Goal: Communication & Community: Share content

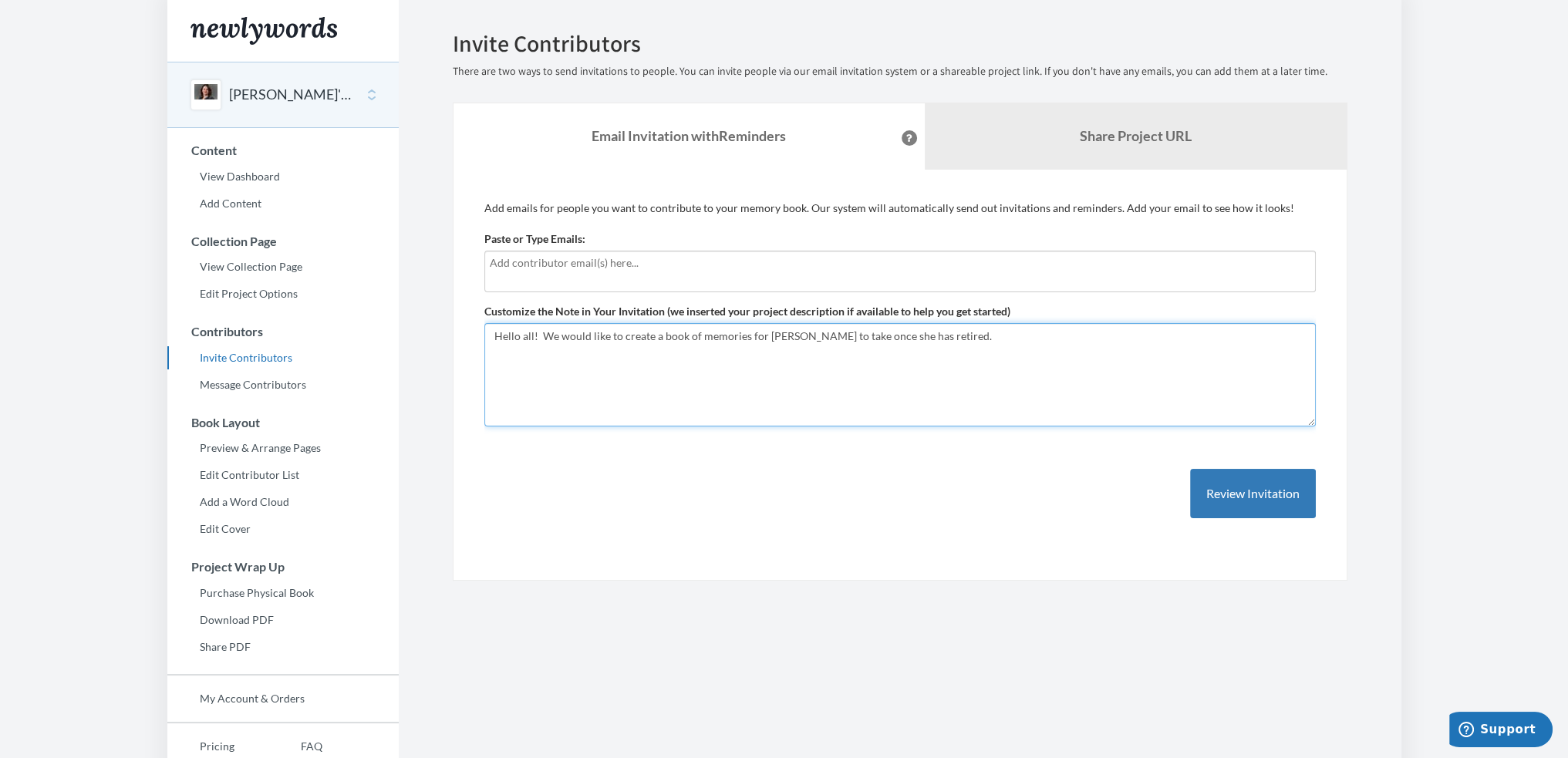
click at [964, 337] on textarea "Hello all! We would like to create a book of memories for [PERSON_NAME] to take…" at bounding box center [900, 375] width 831 height 103
type textarea "Hello all! We would like to create a book of memories for [PERSON_NAME] to take…"
click at [699, 286] on div at bounding box center [900, 272] width 831 height 42
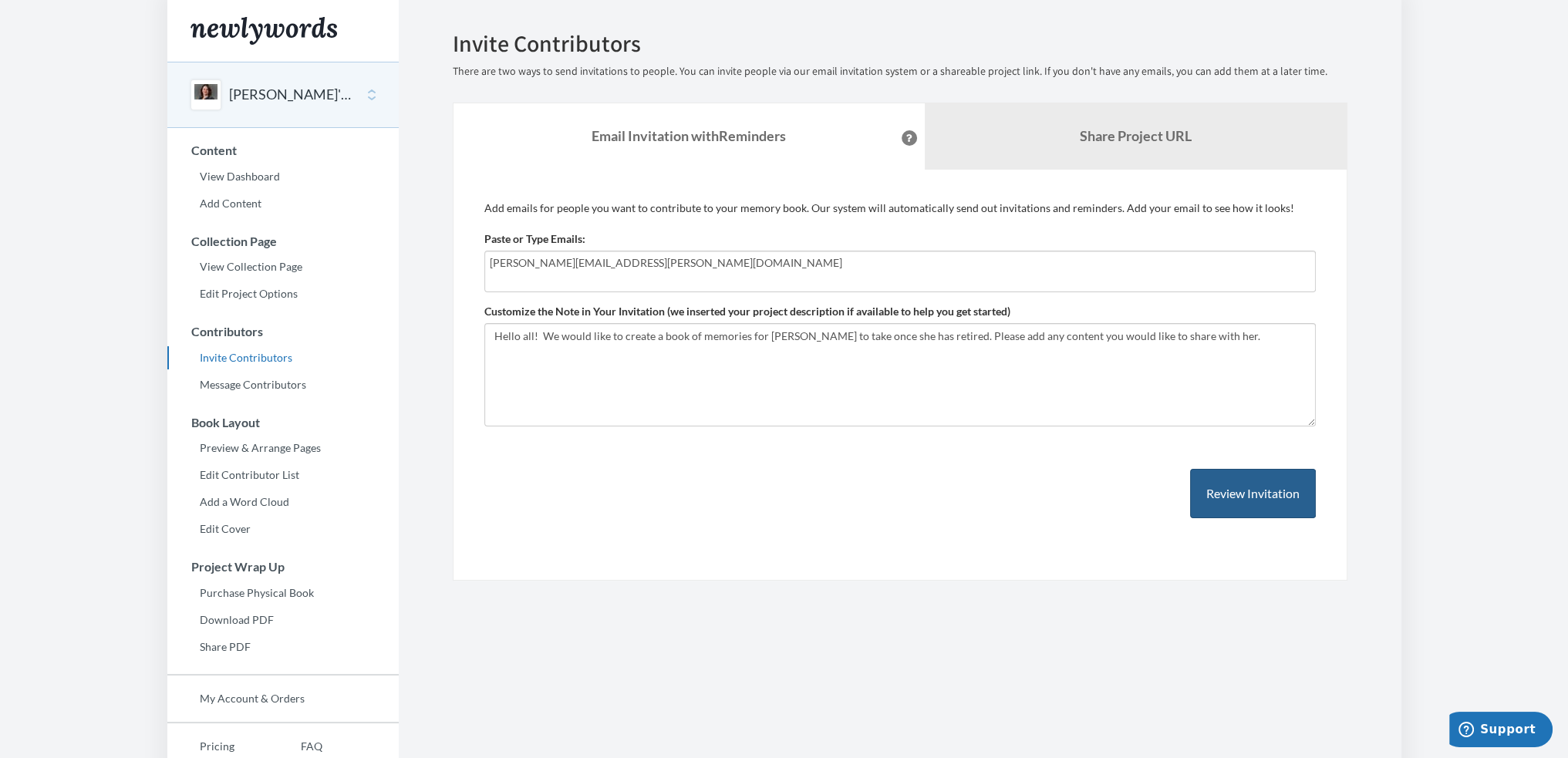
type input "[PERSON_NAME][EMAIL_ADDRESS][PERSON_NAME][DOMAIN_NAME]"
click at [1203, 502] on button "Review Invitation" at bounding box center [1253, 494] width 126 height 50
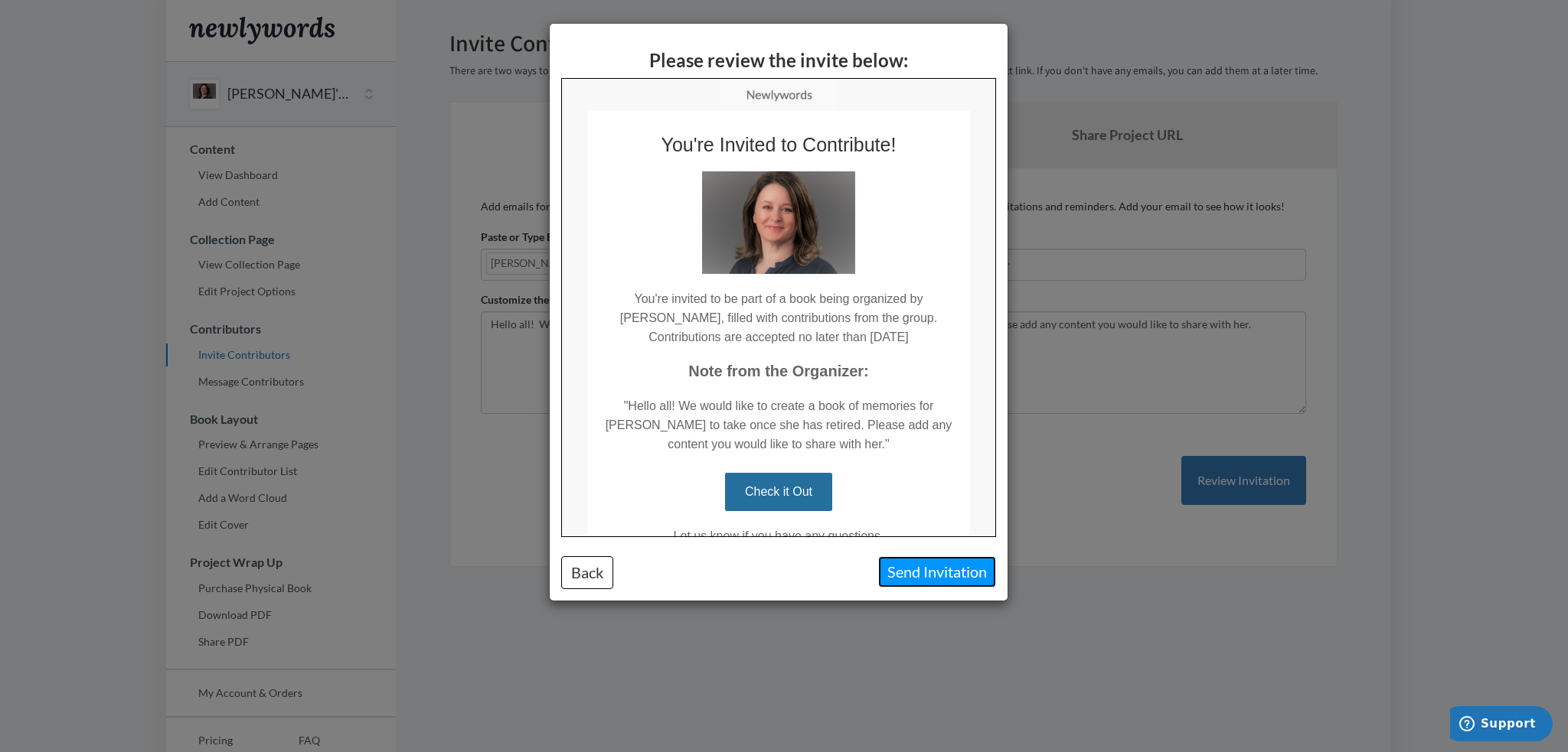
click at [943, 573] on button "Send Invitation" at bounding box center [937, 572] width 118 height 32
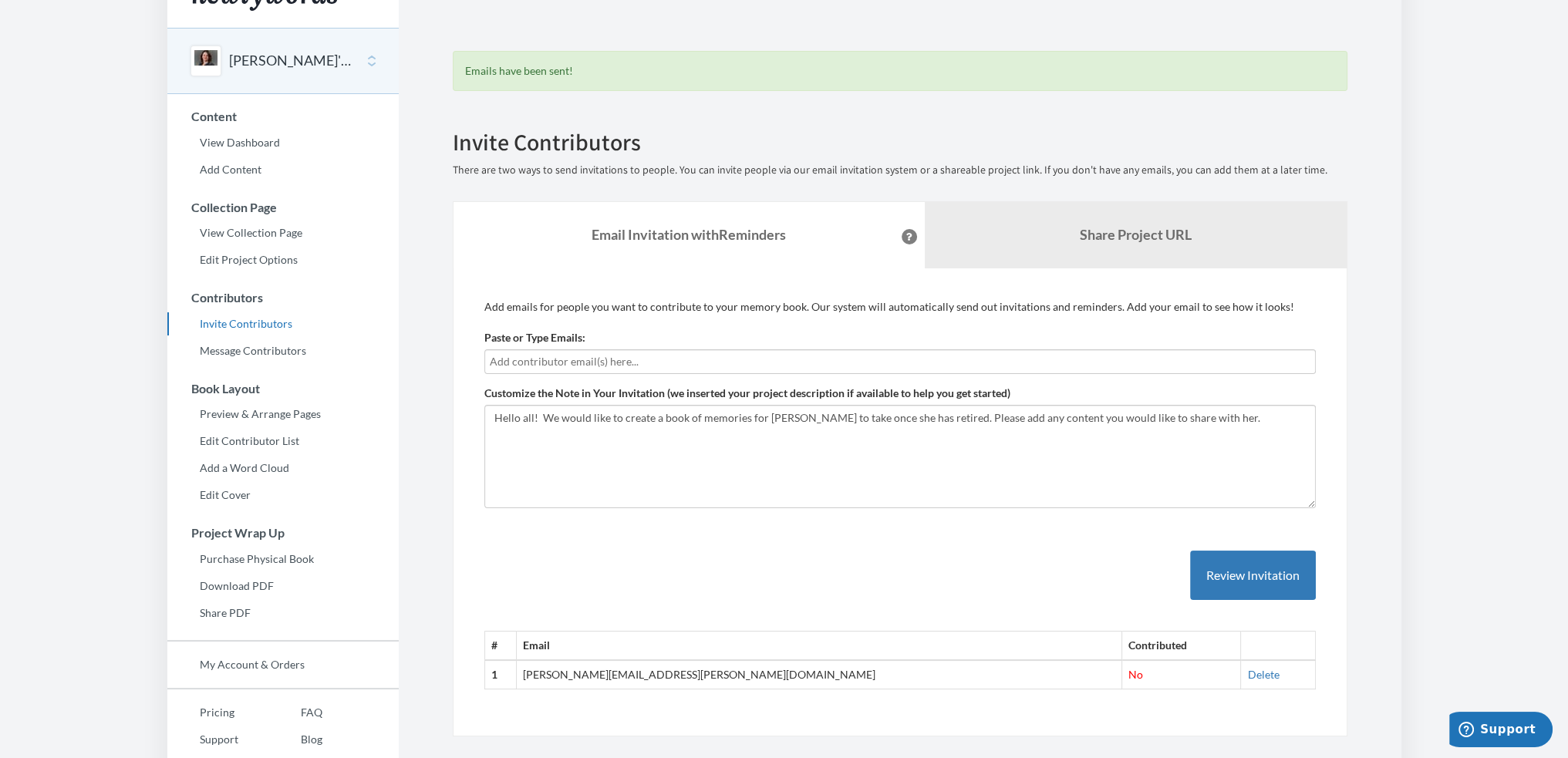
scroll to position [7, 0]
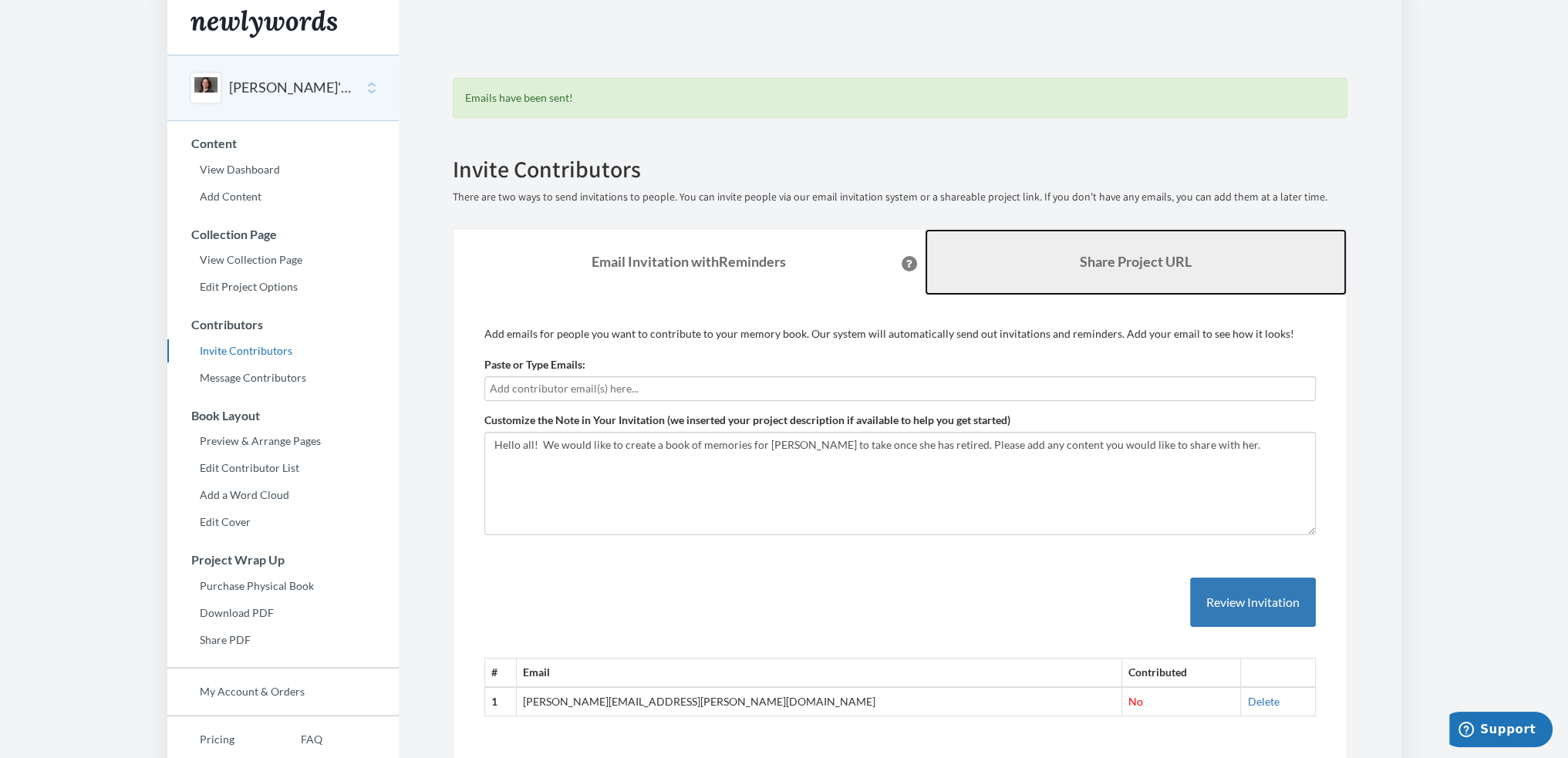
click at [1067, 268] on link "Share Project URL" at bounding box center [1136, 262] width 421 height 66
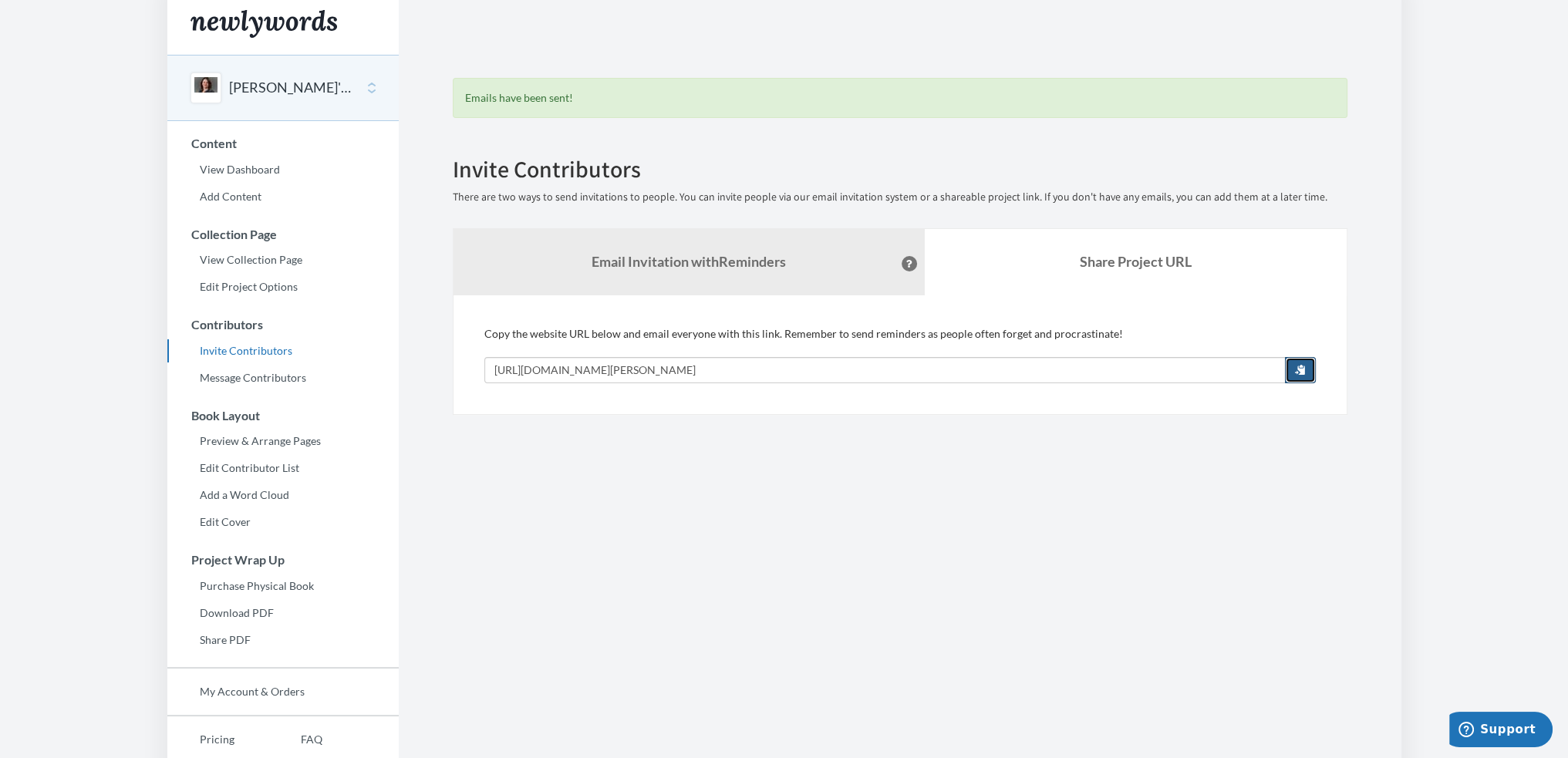
click at [1302, 375] on span "button" at bounding box center [1300, 369] width 11 height 11
click at [662, 480] on section "Emails have been sent! Invite Contributors There are two ways to send invitatio…" at bounding box center [900, 414] width 1003 height 844
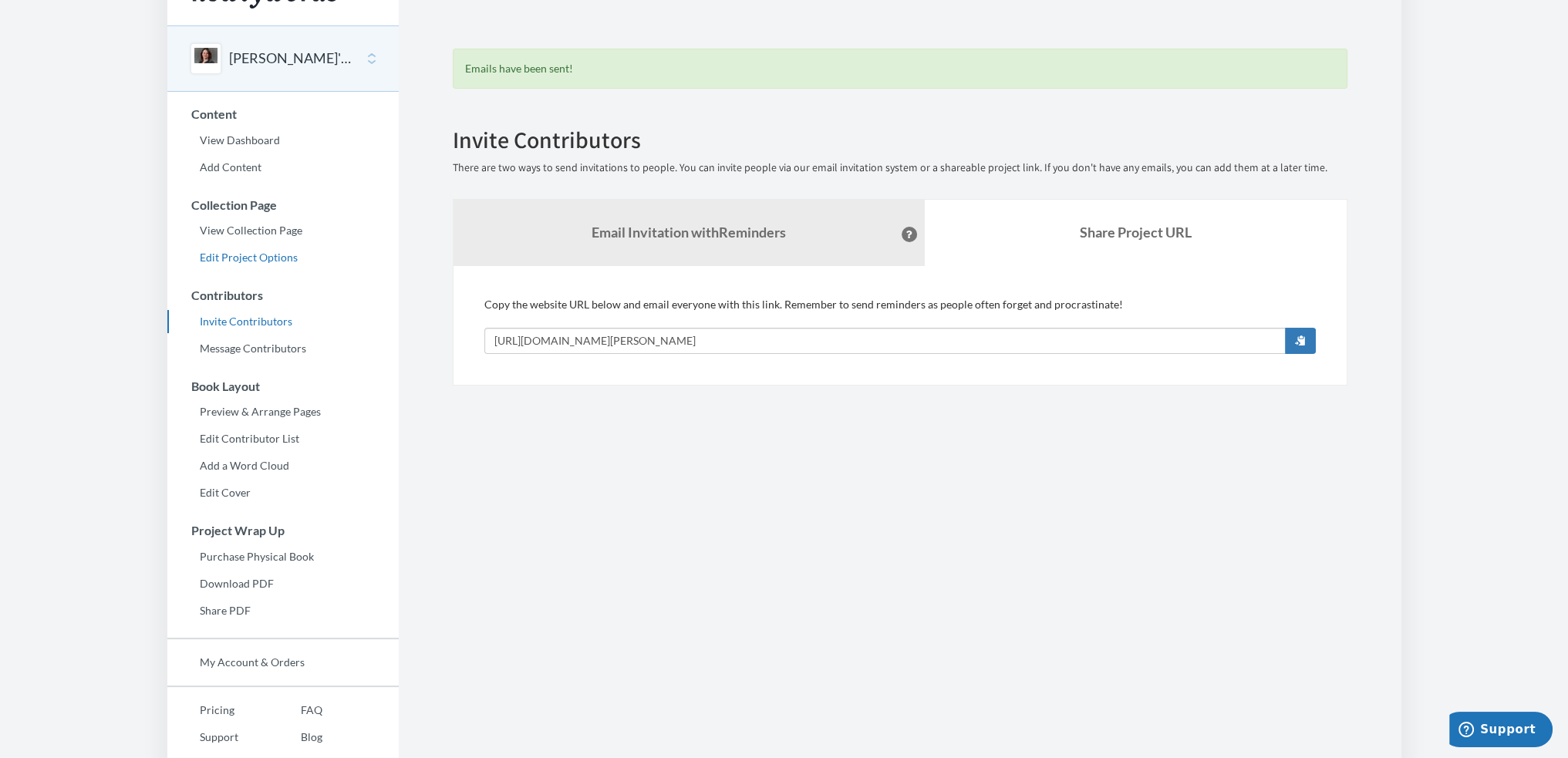
scroll to position [0, 0]
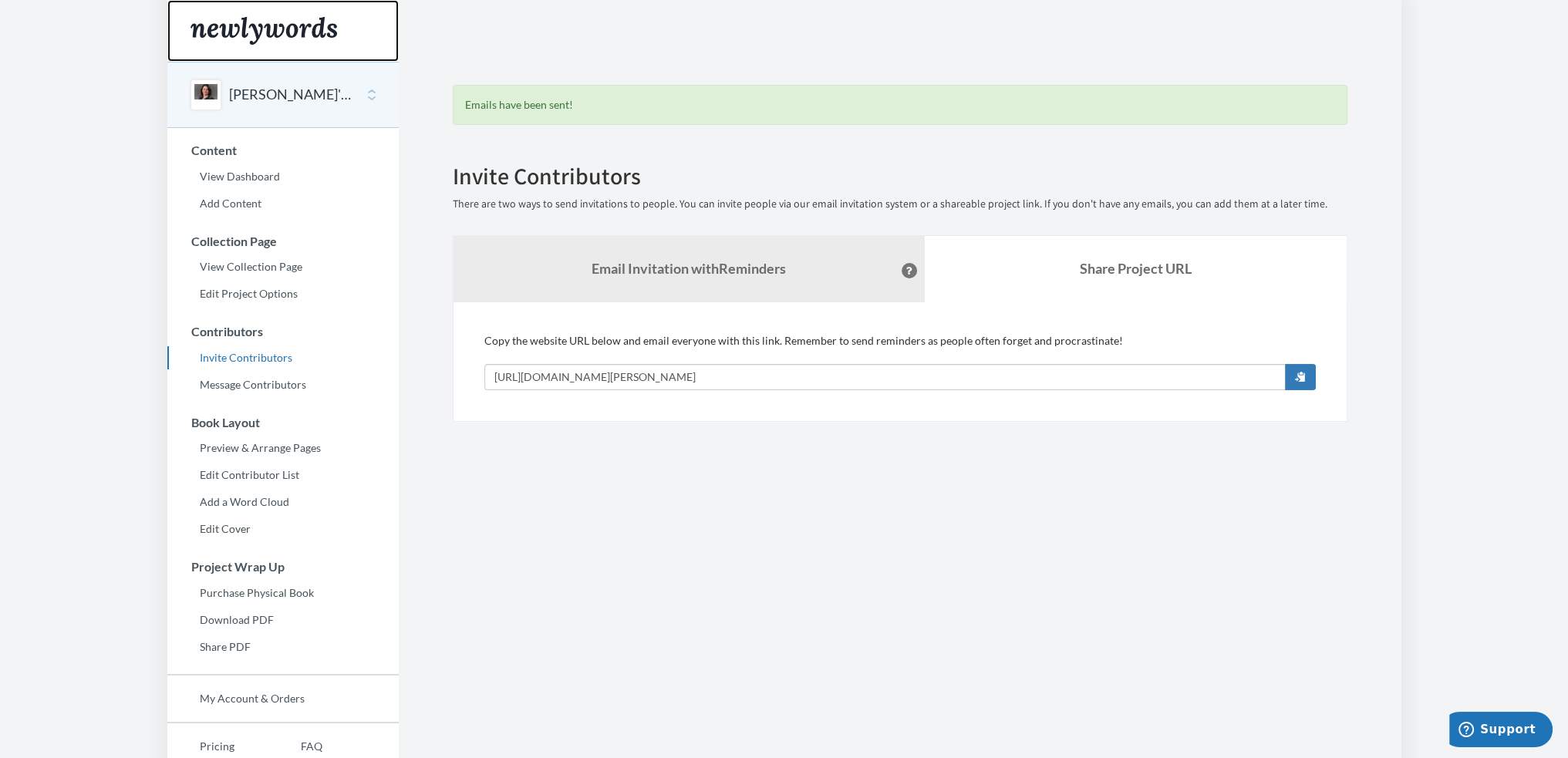
click at [283, 42] on img "Main" at bounding box center [264, 31] width 147 height 28
